Goal: Information Seeking & Learning: Learn about a topic

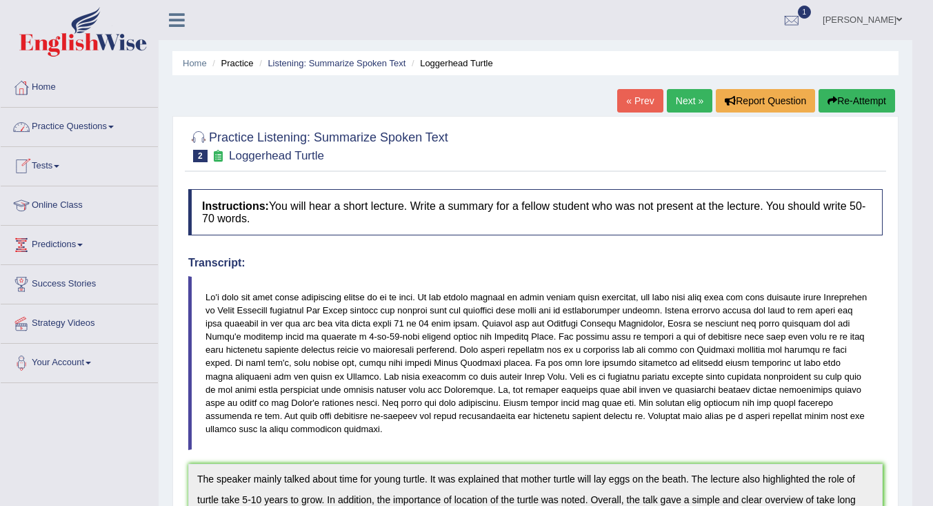
click at [48, 166] on link "Tests" at bounding box center [79, 164] width 157 height 34
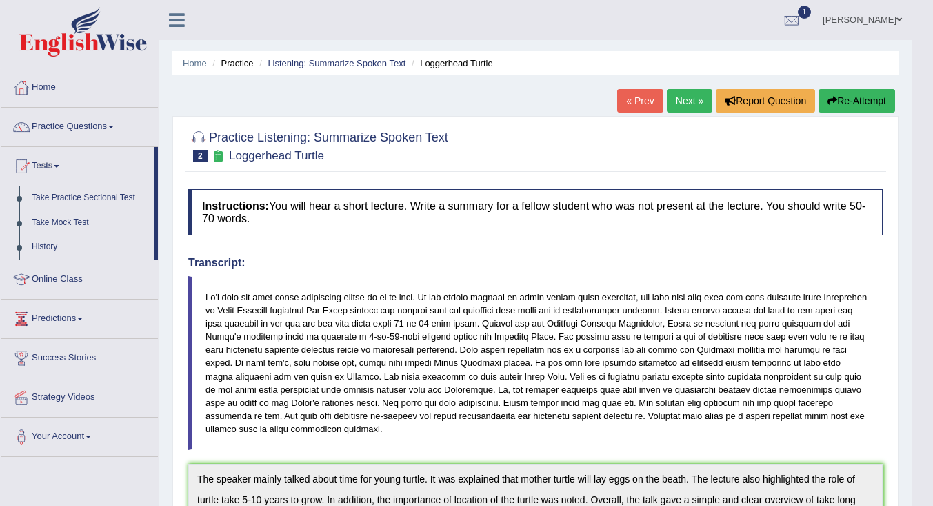
click at [45, 247] on link "History" at bounding box center [90, 247] width 129 height 25
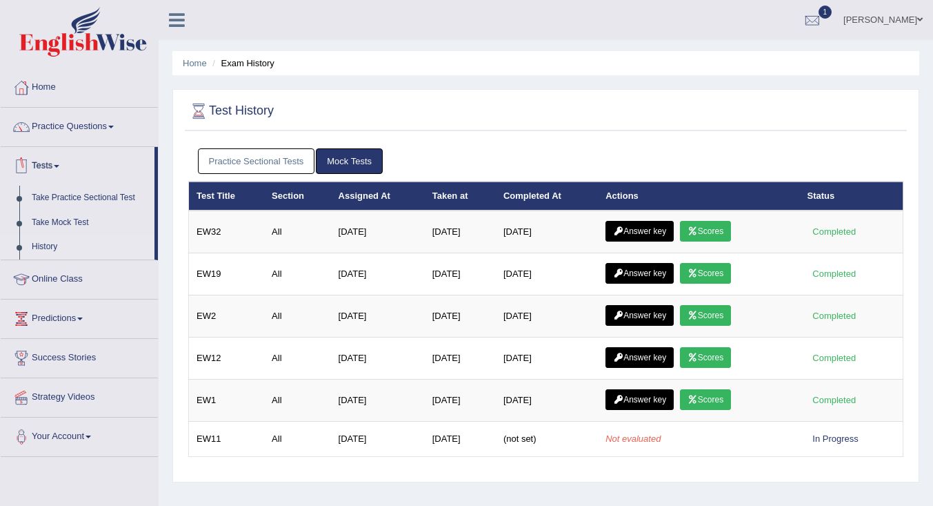
click at [63, 217] on link "Take Mock Test" at bounding box center [90, 222] width 129 height 25
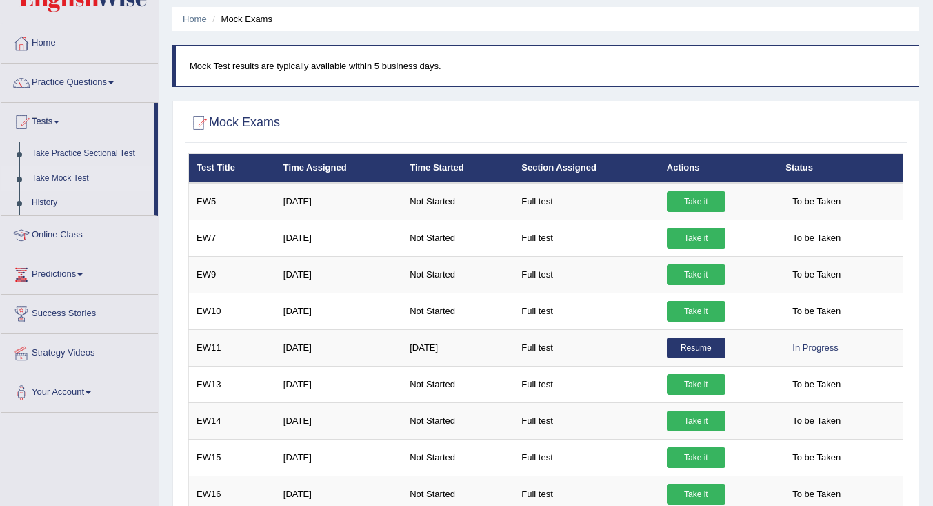
scroll to position [69, 0]
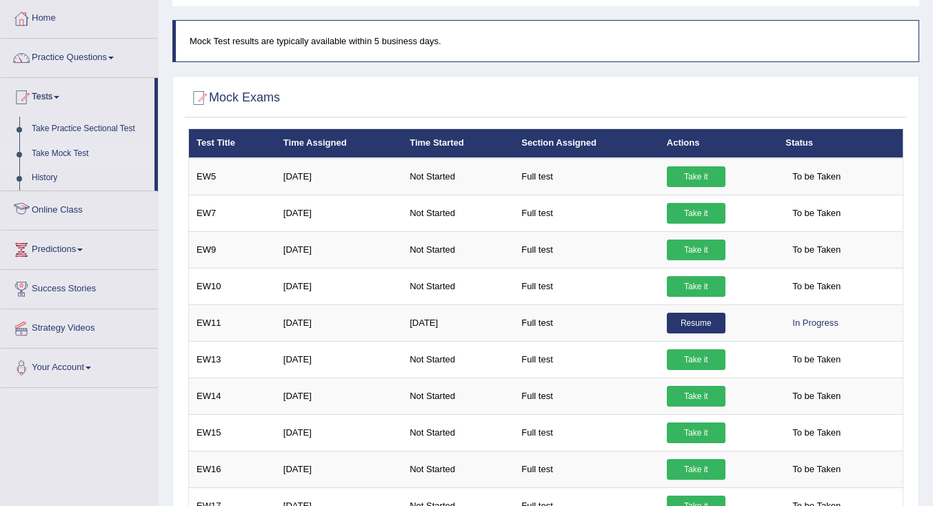
click at [50, 179] on link "History" at bounding box center [90, 178] width 129 height 25
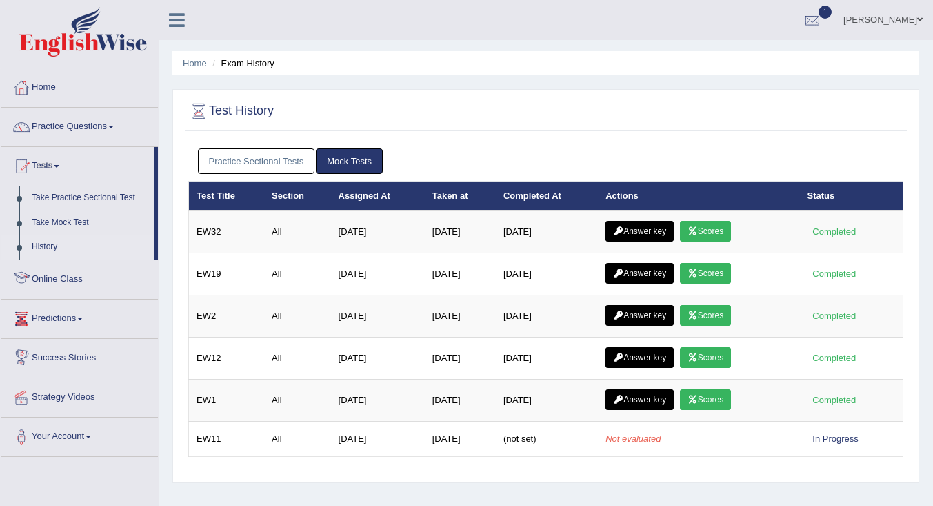
click at [65, 217] on link "Take Mock Test" at bounding box center [90, 222] width 129 height 25
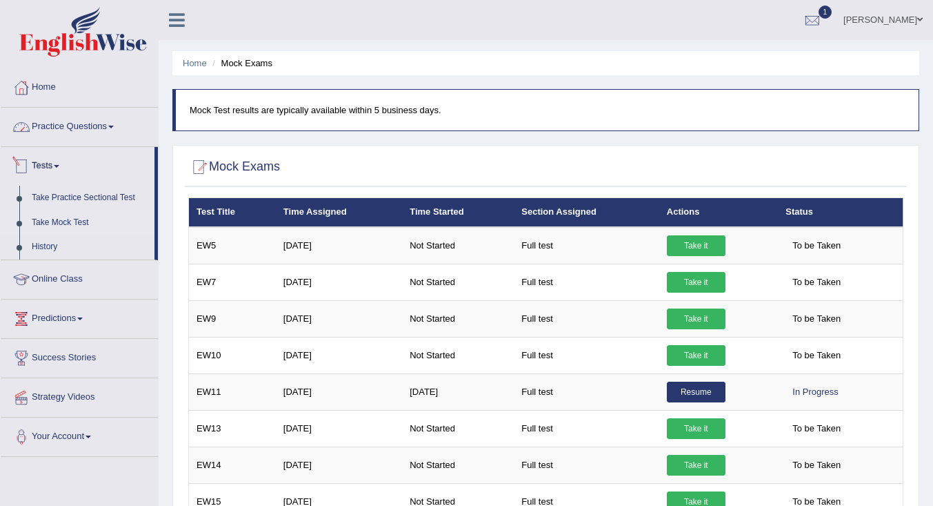
click at [79, 117] on link "Practice Questions" at bounding box center [79, 125] width 157 height 34
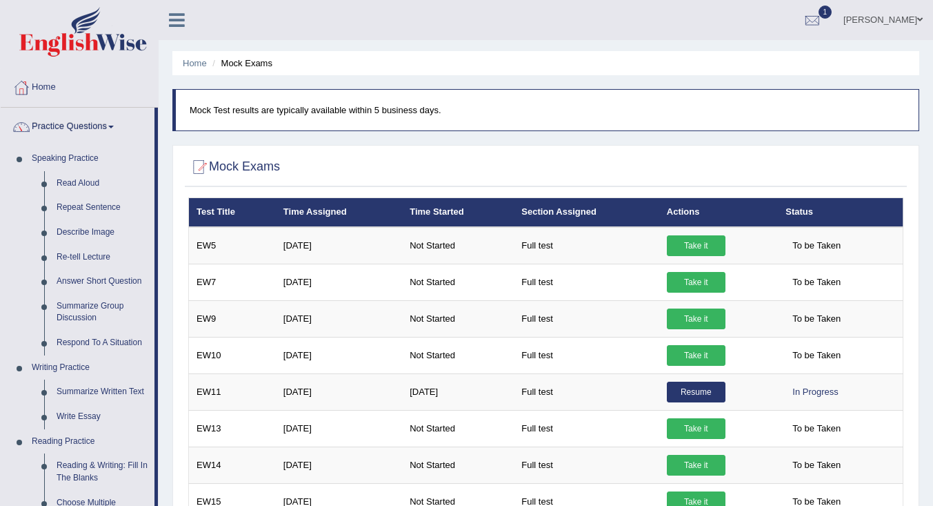
click at [101, 228] on link "Describe Image" at bounding box center [102, 232] width 104 height 25
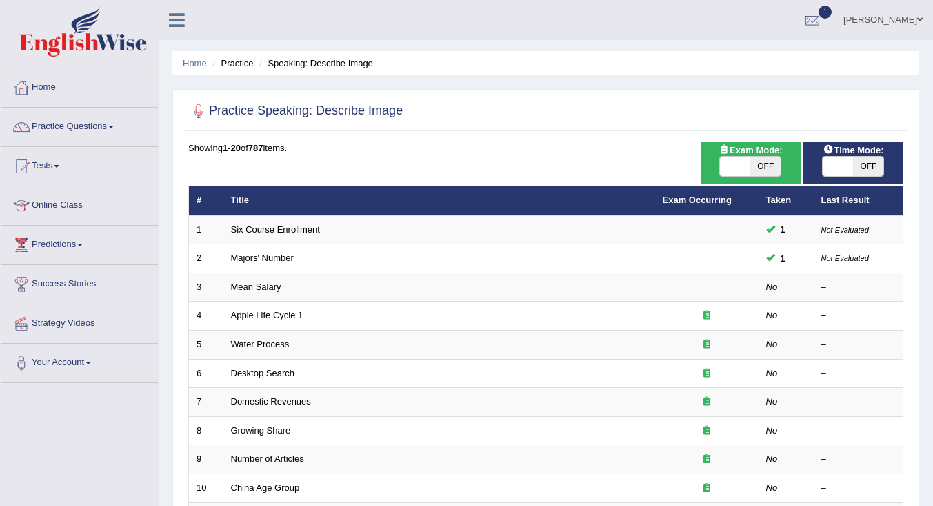
click at [268, 290] on link "Mean Salary" at bounding box center [256, 286] width 50 height 10
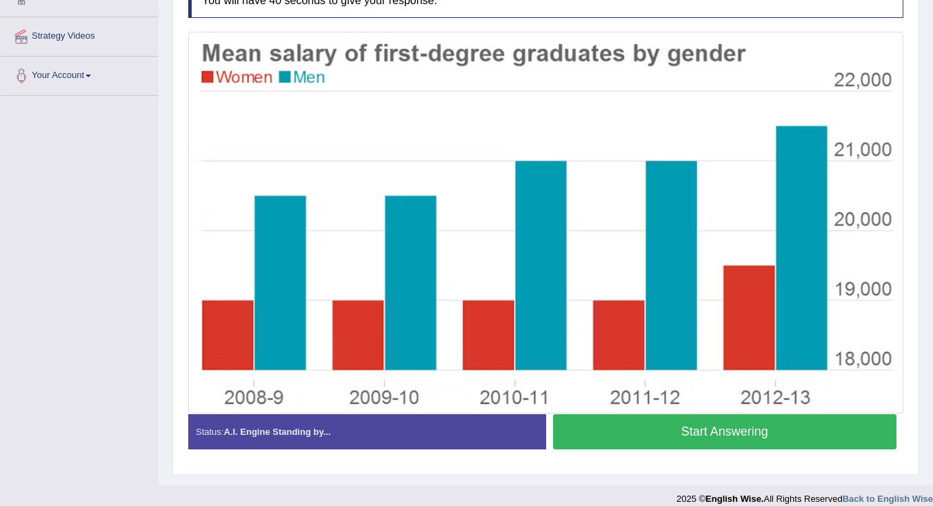
scroll to position [301, 0]
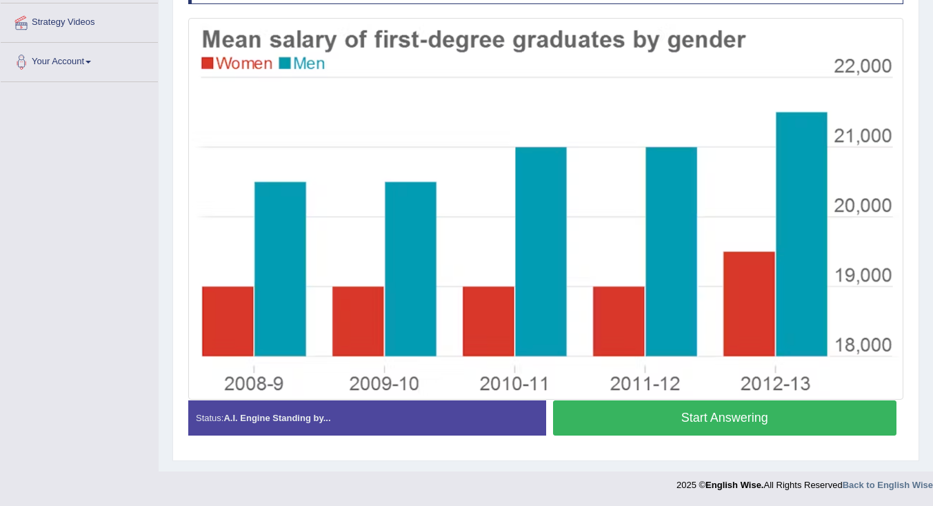
click at [695, 422] on button "Start Answering" at bounding box center [725, 417] width 344 height 35
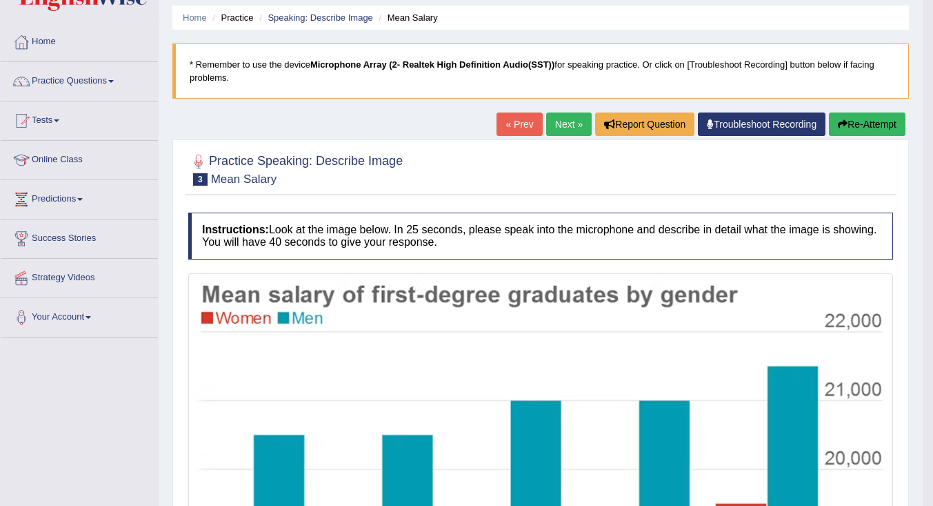
scroll to position [0, 0]
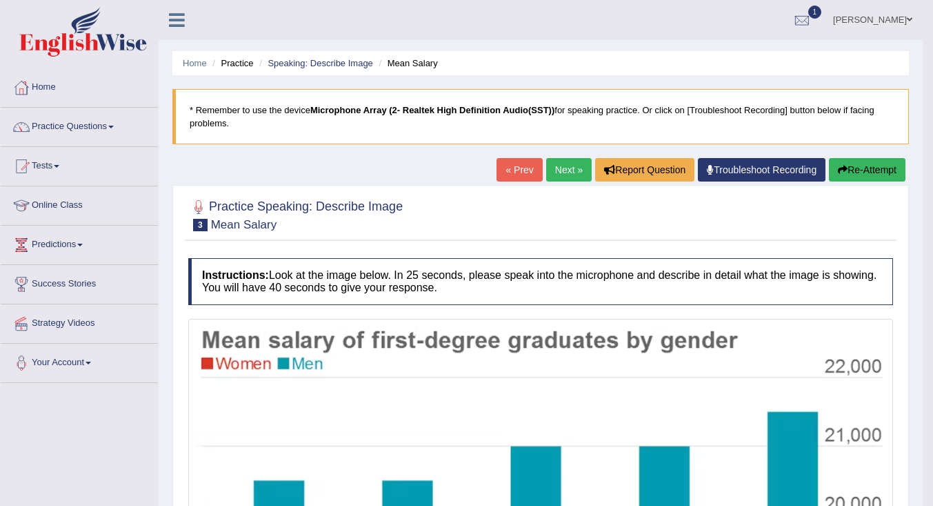
click at [522, 160] on link "« Prev" at bounding box center [520, 169] width 46 height 23
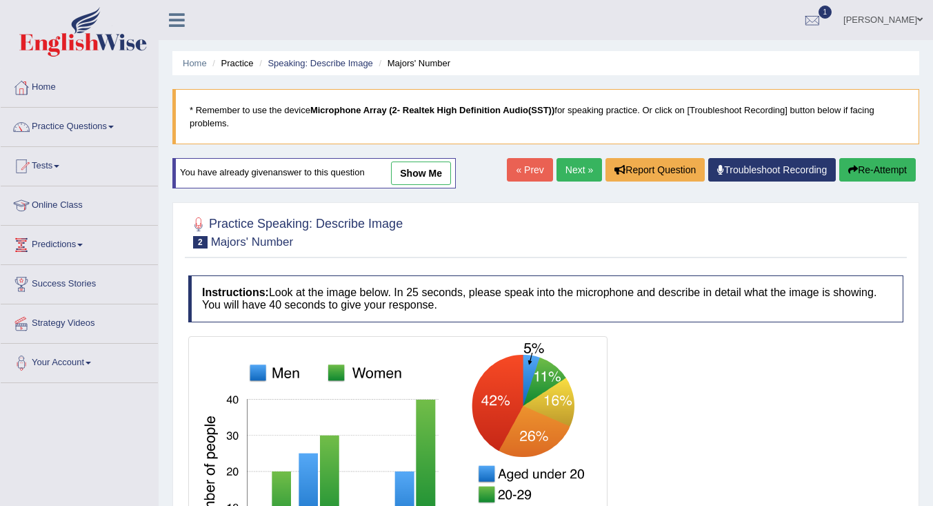
click at [427, 168] on link "show me" at bounding box center [421, 172] width 60 height 23
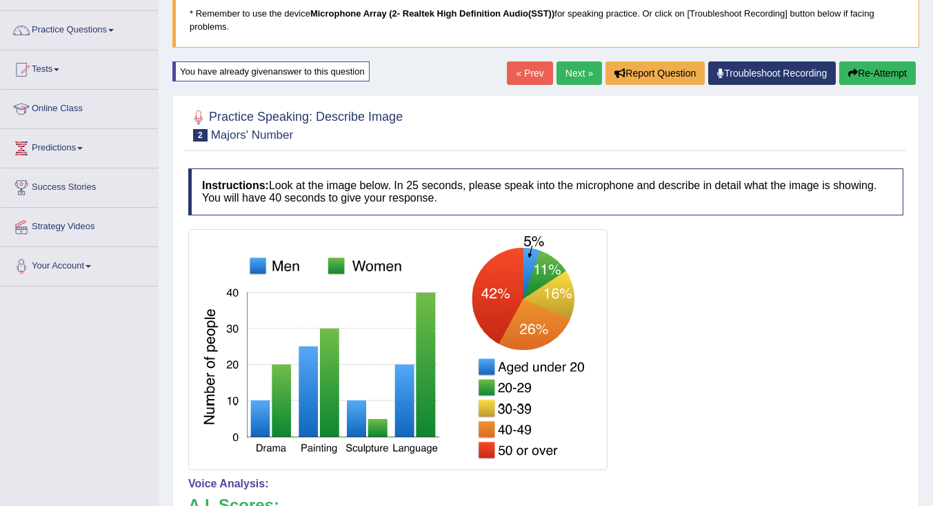
scroll to position [69, 0]
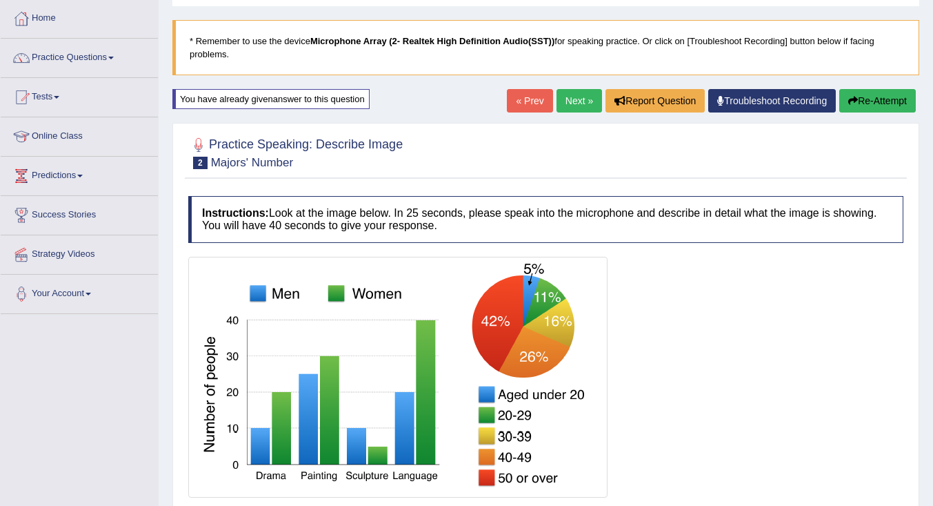
click at [522, 102] on link "« Prev" at bounding box center [530, 100] width 46 height 23
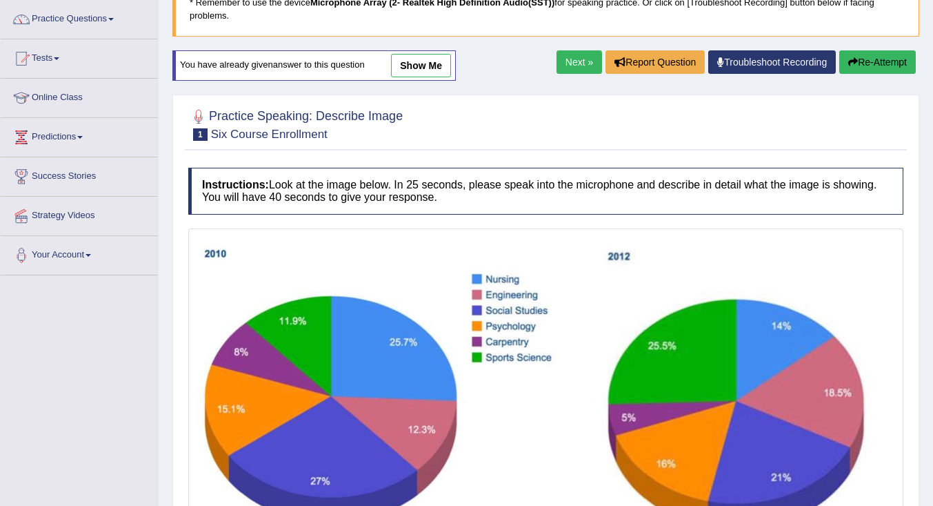
scroll to position [27, 0]
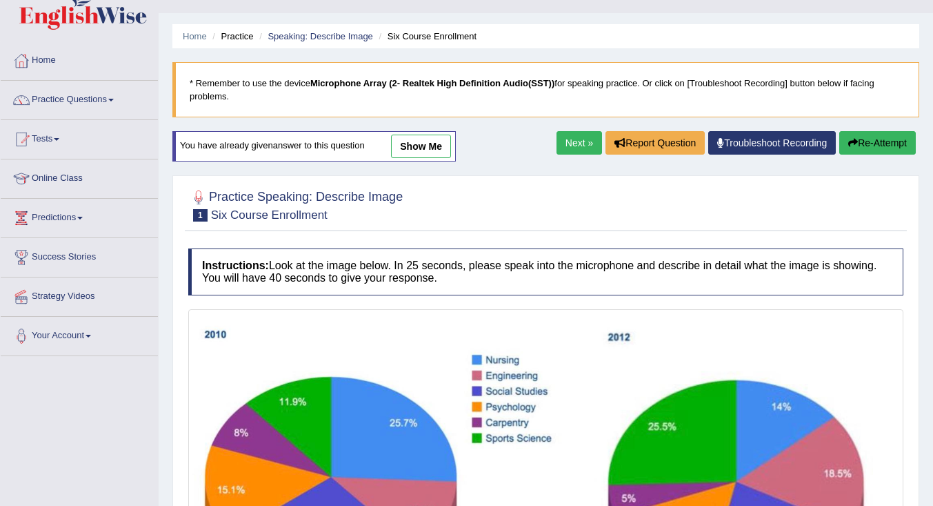
click at [433, 141] on link "show me" at bounding box center [421, 146] width 60 height 23
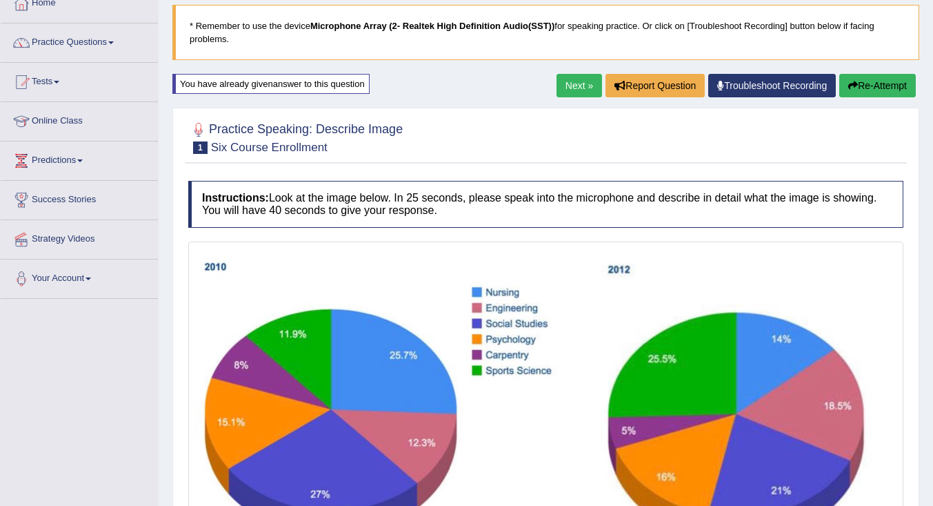
scroll to position [0, 0]
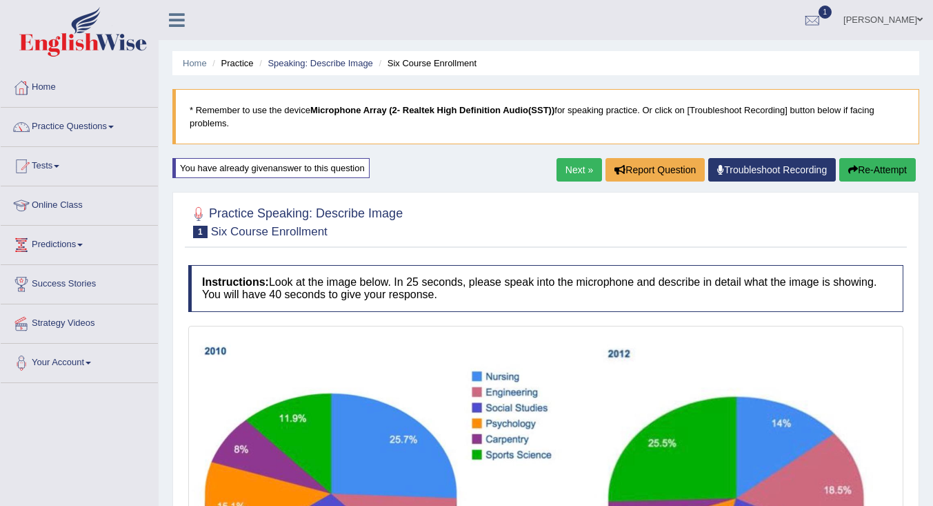
click at [577, 170] on link "Next »" at bounding box center [580, 169] width 46 height 23
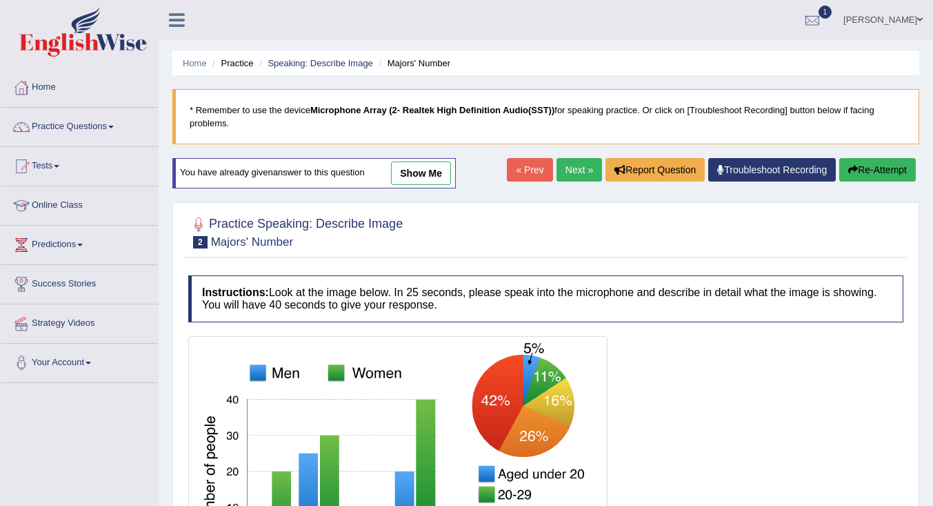
click at [411, 173] on link "show me" at bounding box center [421, 172] width 60 height 23
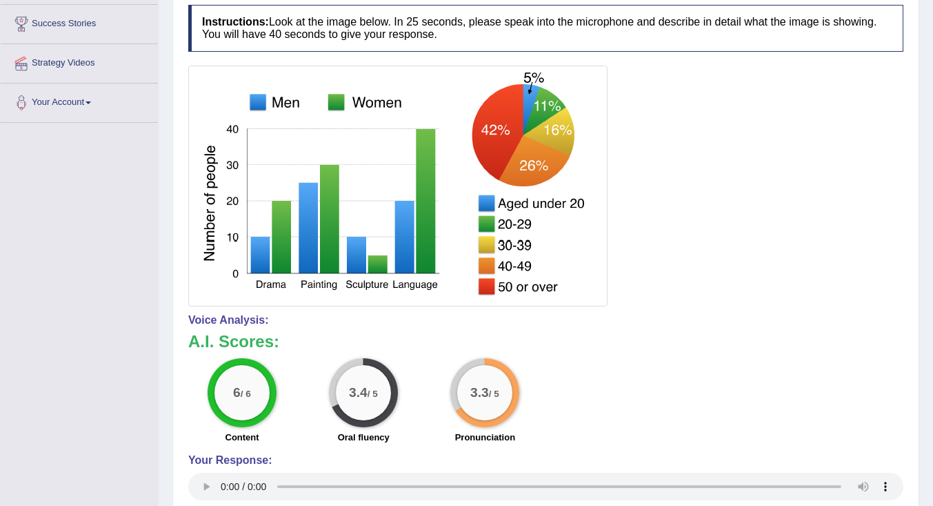
scroll to position [69, 0]
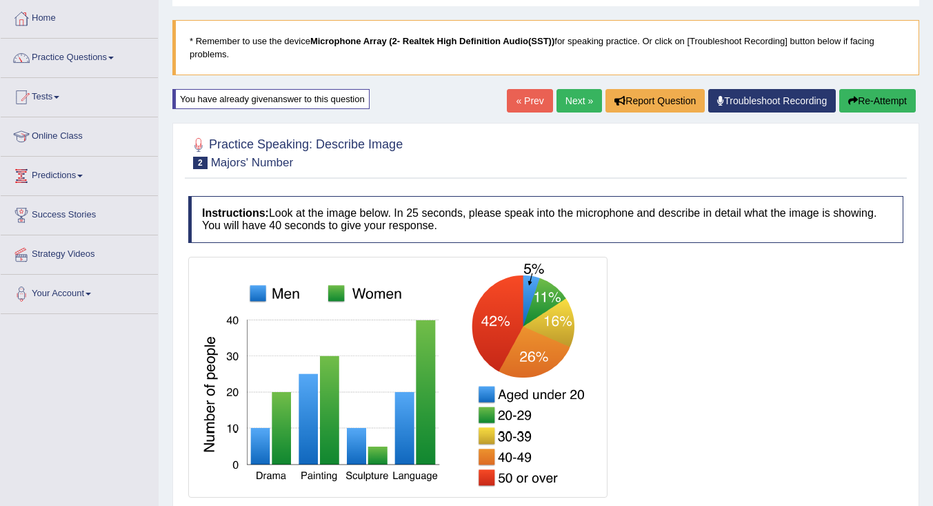
click at [515, 92] on link "« Prev" at bounding box center [530, 100] width 46 height 23
